Goal: Information Seeking & Learning: Learn about a topic

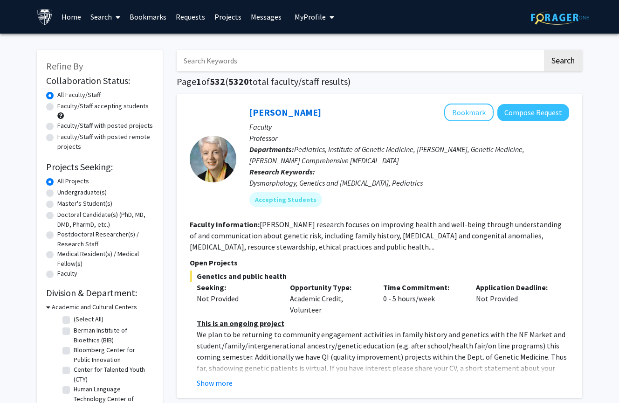
click at [247, 62] on input "Search Keywords" at bounding box center [360, 60] width 366 height 21
type input "ortho"
click at [88, 192] on label "Undergraduate(s)" at bounding box center [81, 192] width 49 height 10
click at [63, 192] on input "Undergraduate(s)" at bounding box center [60, 190] width 6 height 6
radio input "true"
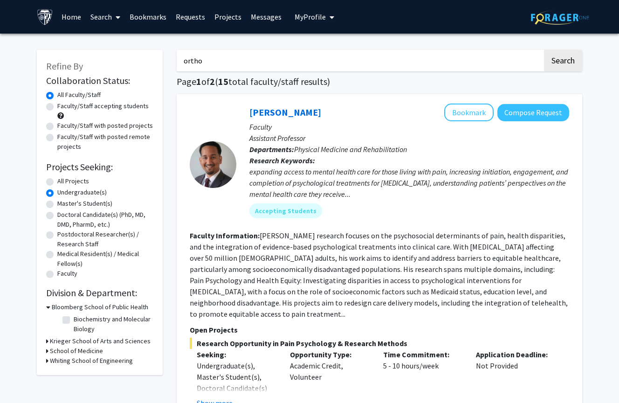
click at [235, 58] on input "ortho" at bounding box center [360, 60] width 366 height 21
click at [562, 62] on button "Search" at bounding box center [563, 60] width 38 height 21
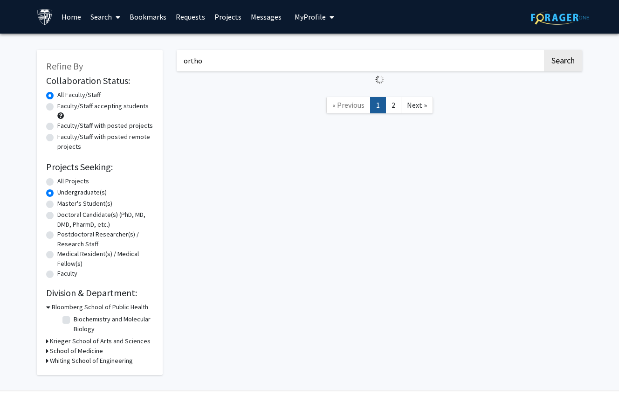
radio input "true"
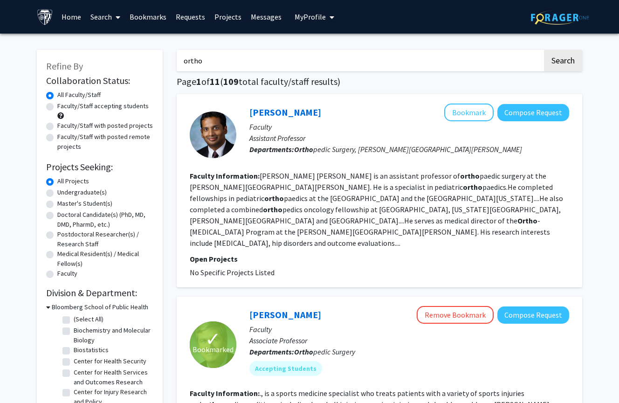
click at [76, 195] on label "Undergraduate(s)" at bounding box center [81, 192] width 49 height 10
click at [63, 193] on input "Undergraduate(s)" at bounding box center [60, 190] width 6 height 6
radio input "true"
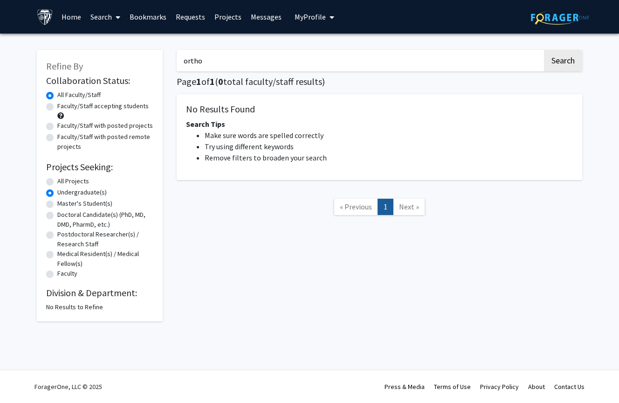
click at [228, 56] on input "ortho" at bounding box center [360, 60] width 366 height 21
click at [70, 183] on label "All Projects" at bounding box center [73, 181] width 32 height 10
click at [63, 182] on input "All Projects" at bounding box center [60, 179] width 6 height 6
radio input "true"
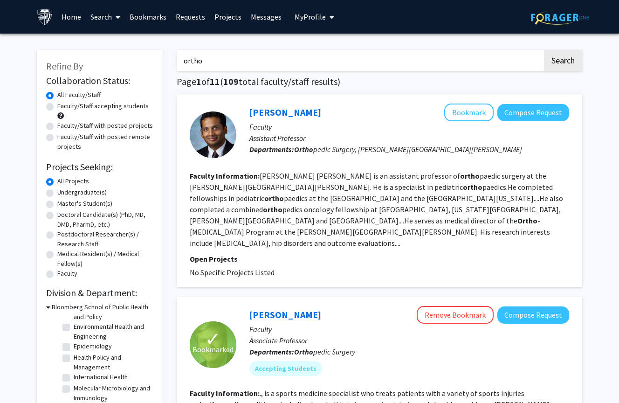
click at [247, 268] on span "No Specific Projects Listed" at bounding box center [232, 272] width 85 height 9
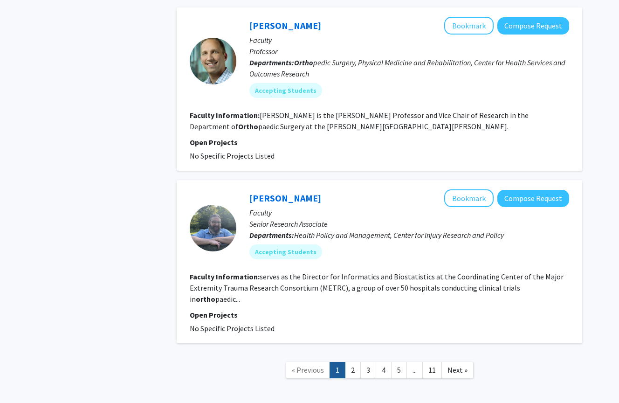
scroll to position [1544, 0]
click at [354, 362] on link "2" at bounding box center [353, 370] width 16 height 16
